Goal: Information Seeking & Learning: Learn about a topic

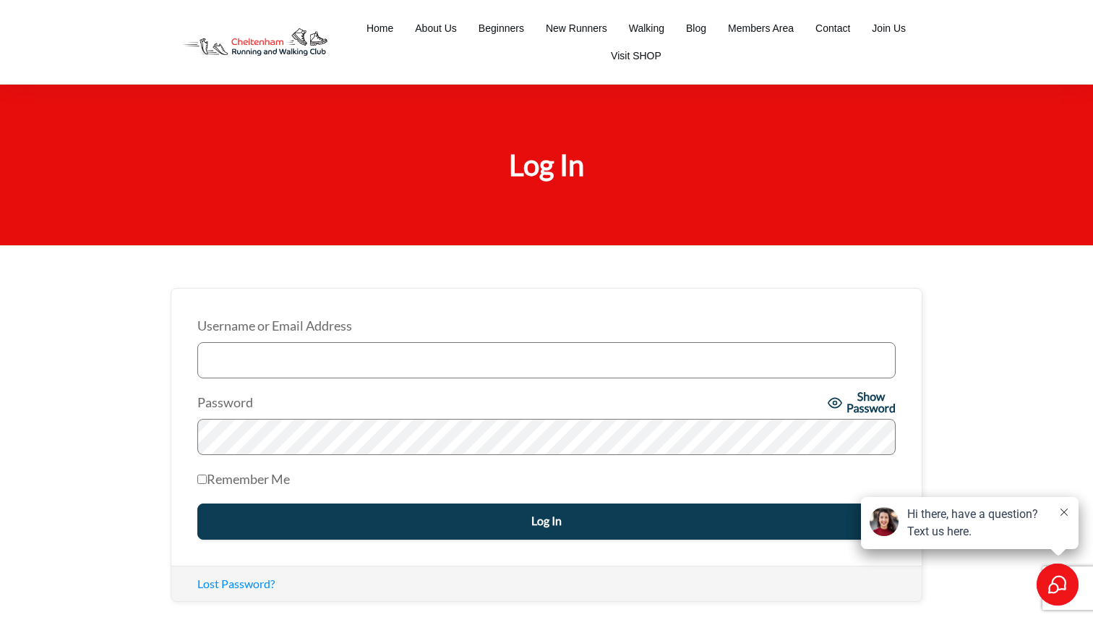
type input "[EMAIL_ADDRESS][DOMAIN_NAME]"
click at [513, 525] on input "Log In" at bounding box center [546, 521] width 698 height 36
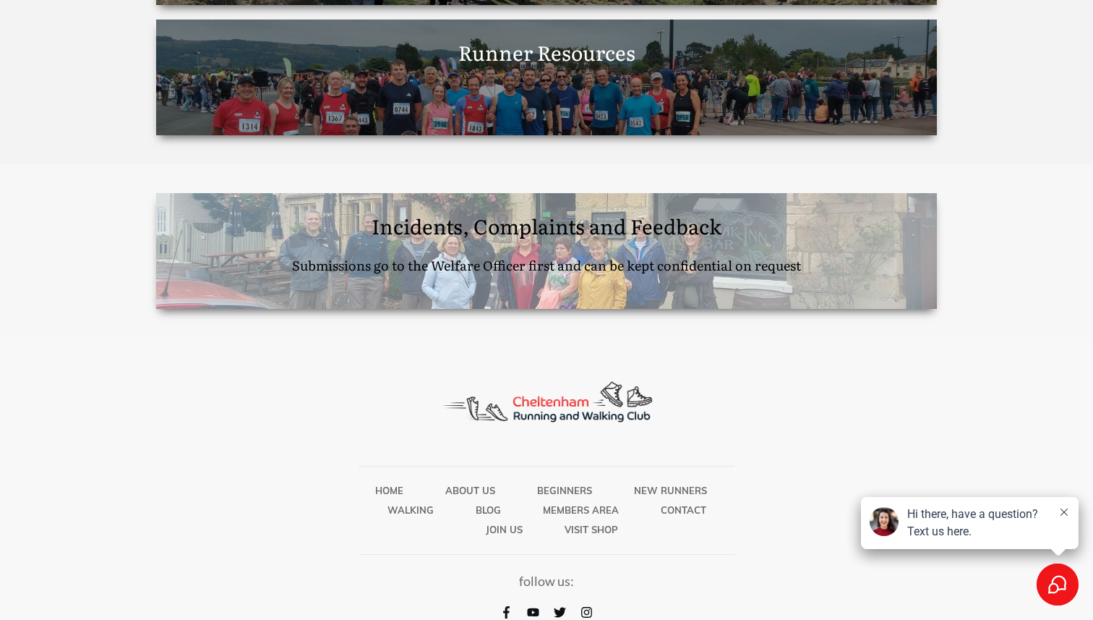
scroll to position [2531, 0]
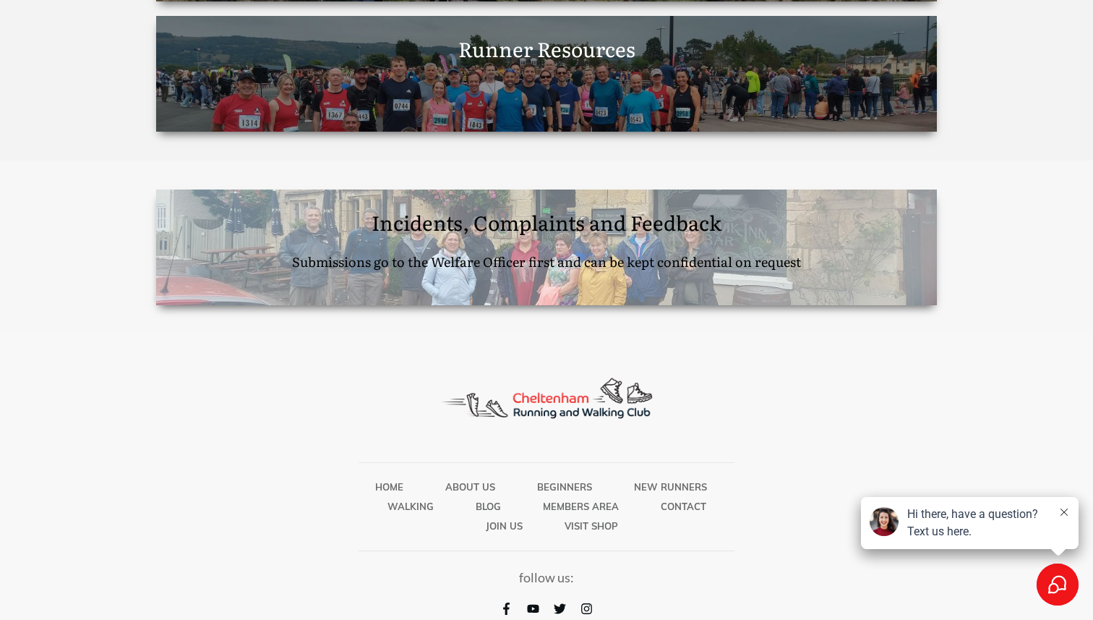
click at [578, 228] on span "Incidents, Complaints and Feedback Submissions go to the Welfare Officer first …" at bounding box center [546, 240] width 509 height 67
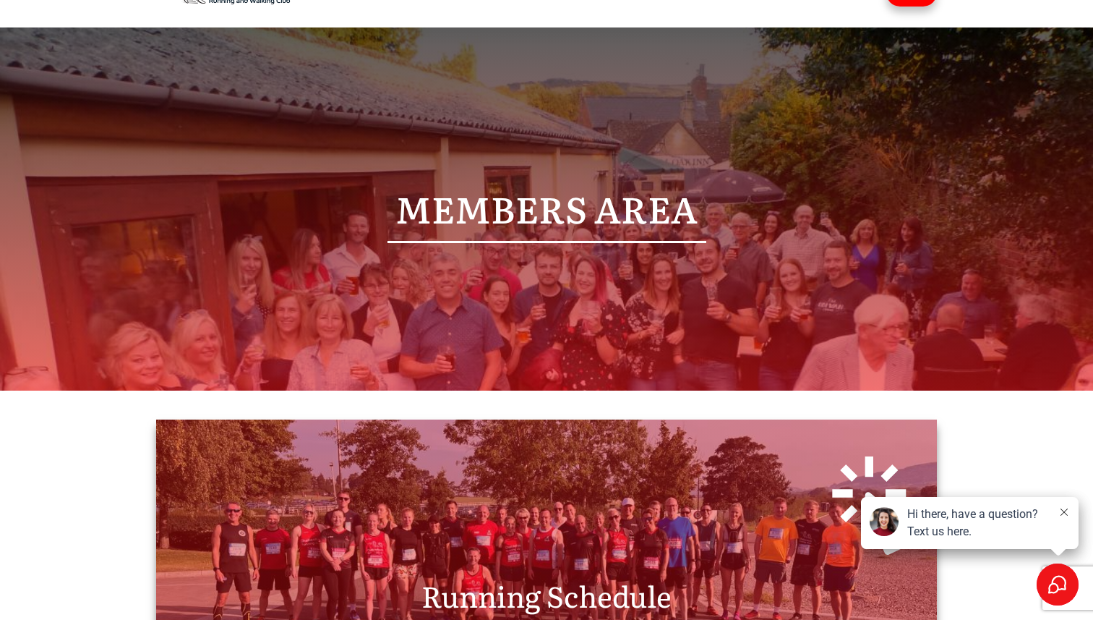
scroll to position [0, 0]
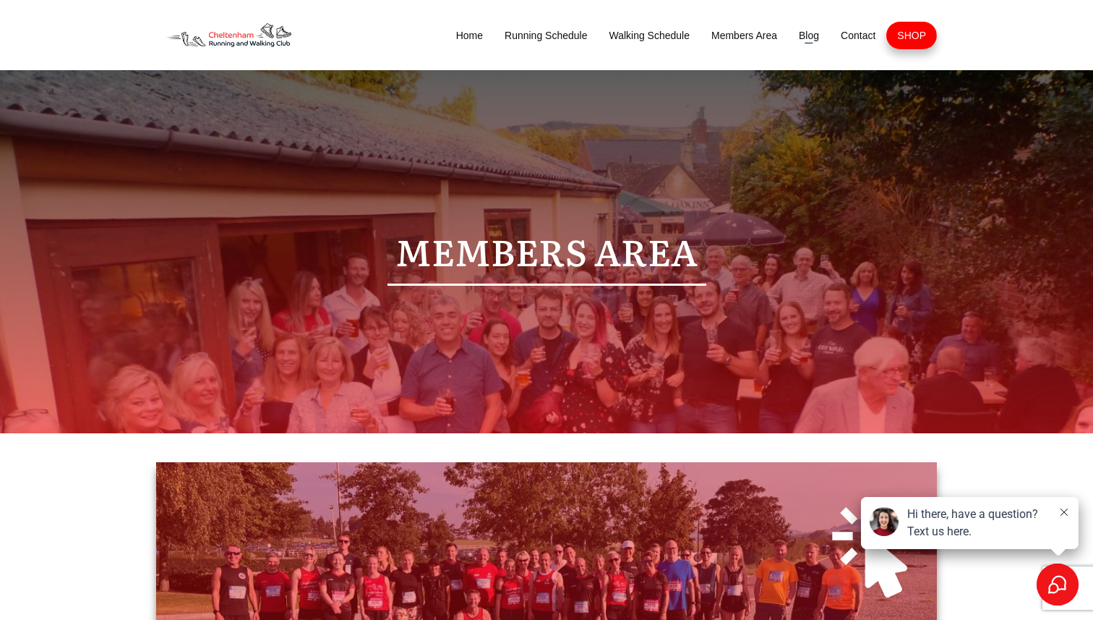
click at [808, 35] on span "Blog" at bounding box center [809, 35] width 20 height 20
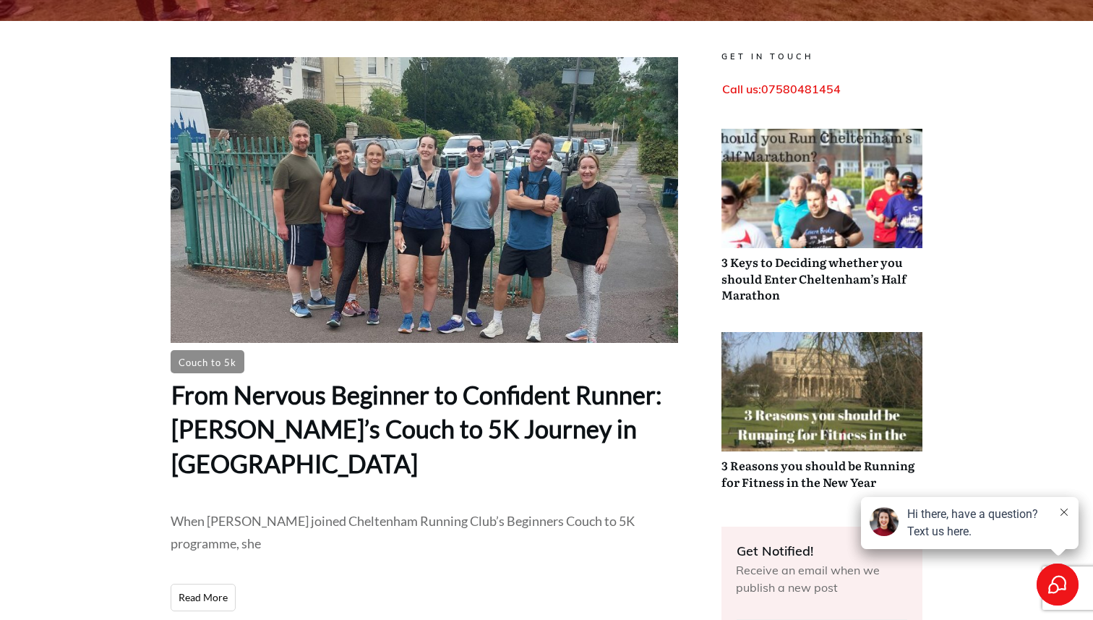
scroll to position [353, 0]
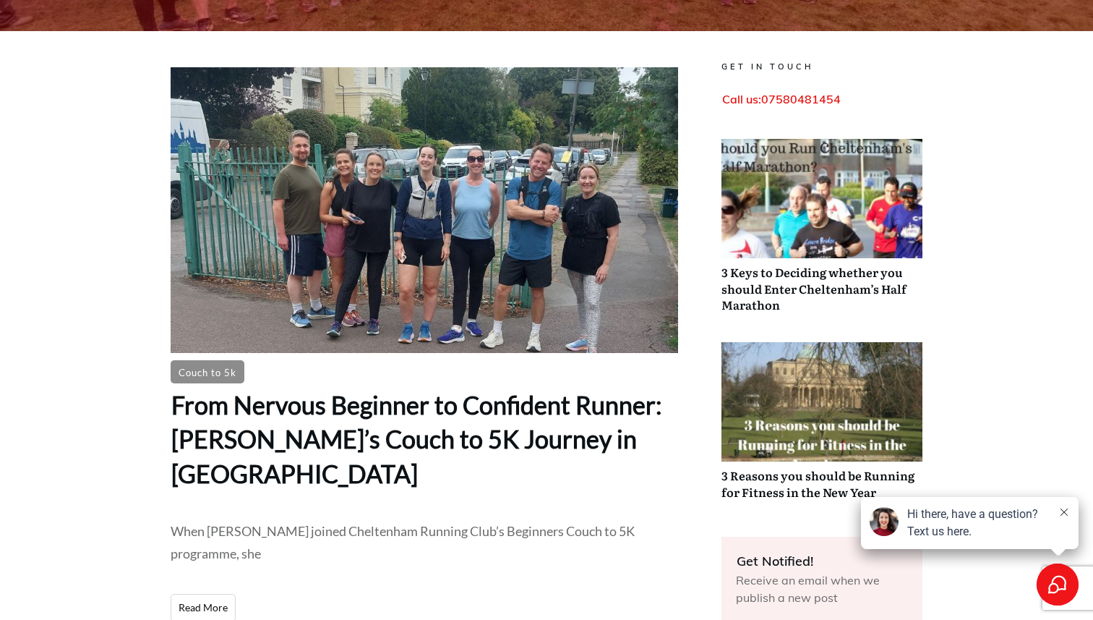
click at [807, 276] on link "3 Keys to Deciding whether you should Enter Cheltenham’s Half Marathon" at bounding box center [821, 233] width 201 height 188
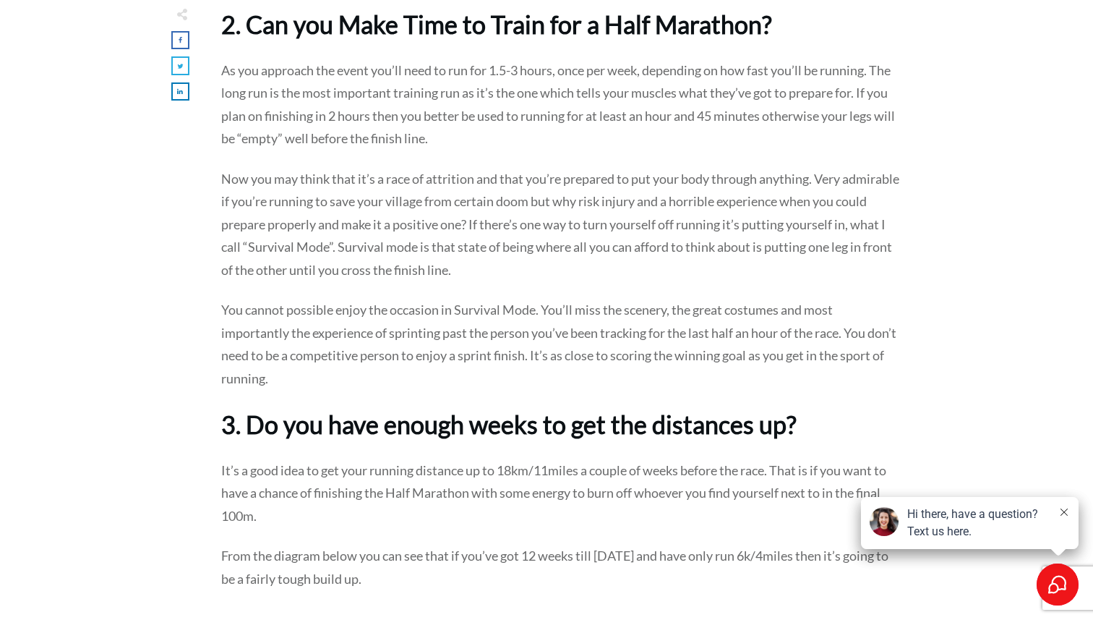
scroll to position [915, 0]
